Goal: Transaction & Acquisition: Purchase product/service

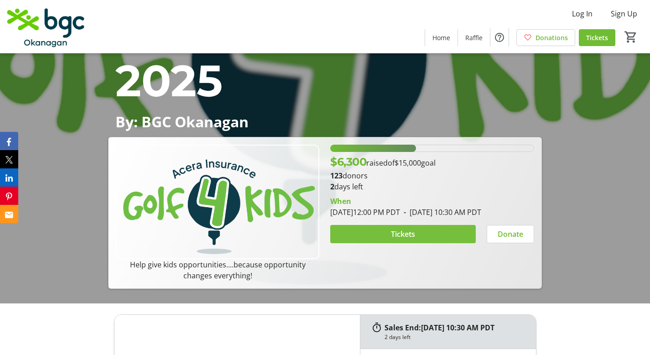
scroll to position [203, 0]
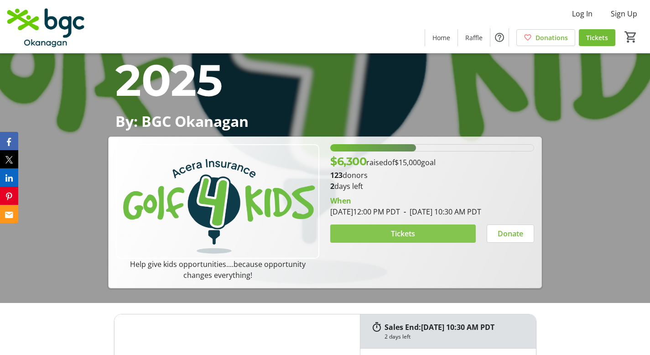
click at [396, 239] on span "Tickets" at bounding box center [403, 233] width 24 height 11
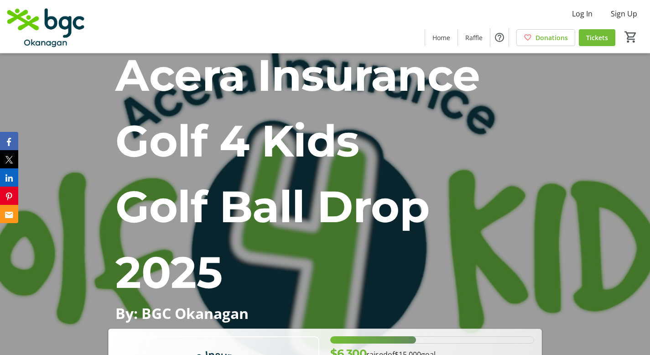
scroll to position [17, 0]
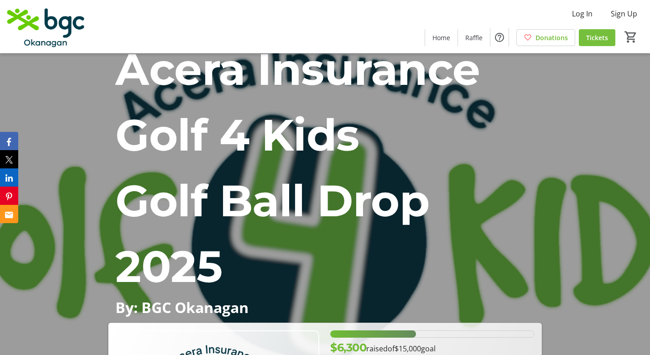
click at [602, 36] on span "Tickets" at bounding box center [597, 38] width 22 height 10
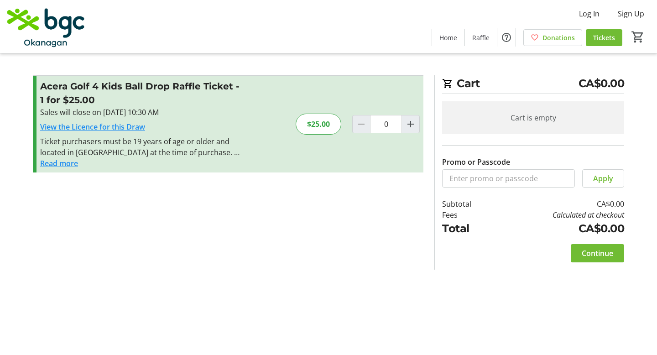
click at [70, 166] on button "Read more" at bounding box center [59, 163] width 38 height 11
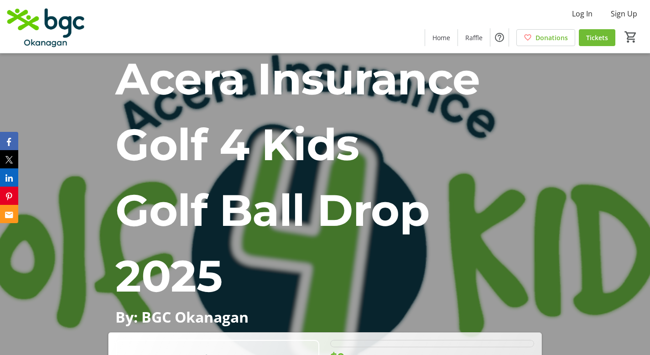
scroll to position [17, 0]
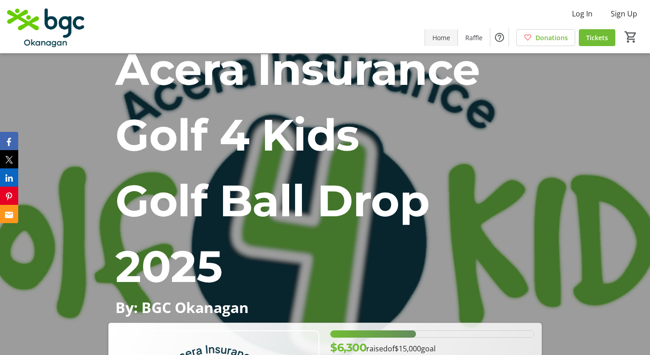
click at [442, 35] on span "Home" at bounding box center [441, 38] width 18 height 10
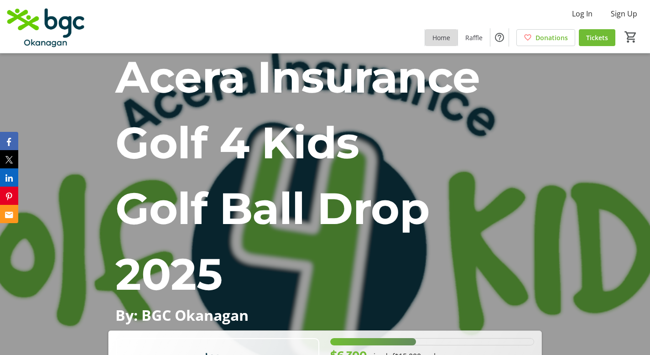
scroll to position [0, 0]
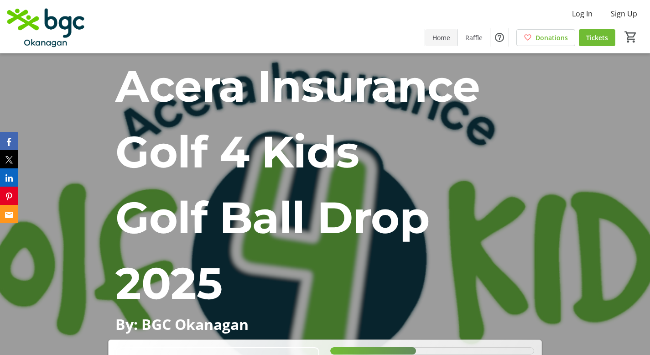
click at [447, 37] on span "Home" at bounding box center [441, 38] width 18 height 10
